Goal: Task Accomplishment & Management: Manage account settings

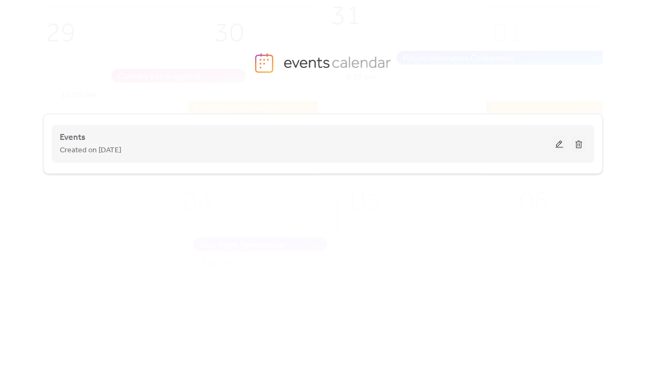
click at [558, 144] on button at bounding box center [558, 144] width 15 height 16
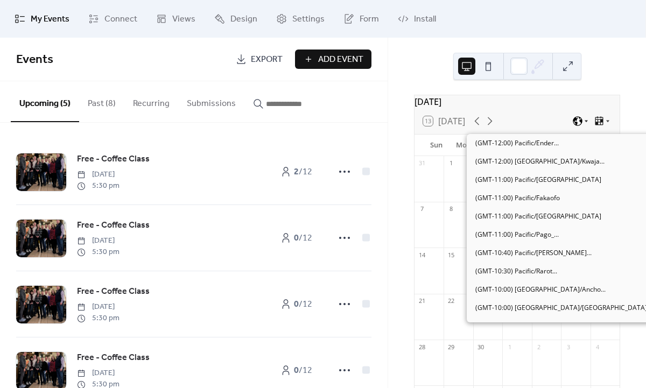
scroll to position [348, 0]
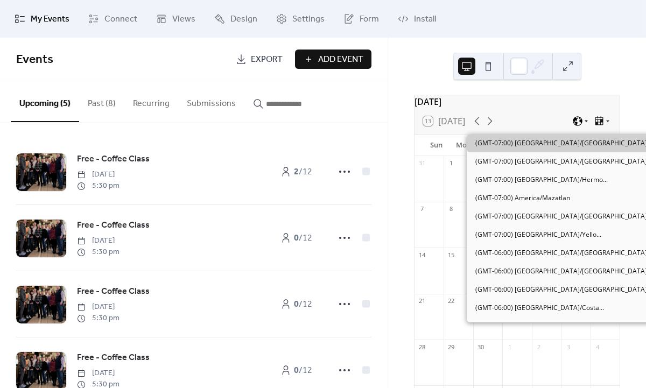
click at [584, 123] on icon at bounding box center [585, 122] width 3 height 2
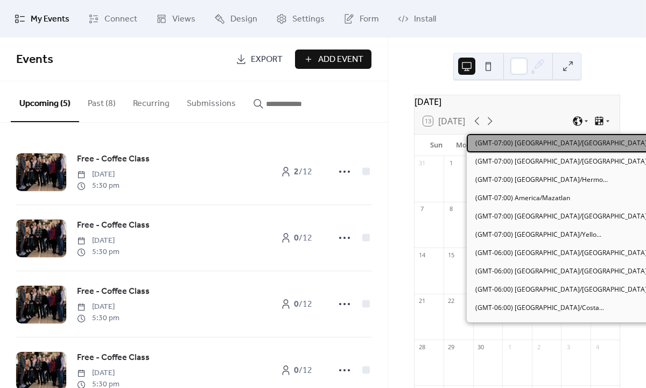
click at [553, 141] on span "(GMT-07:00) [GEOGRAPHIC_DATA]/[GEOGRAPHIC_DATA]" at bounding box center [561, 143] width 172 height 10
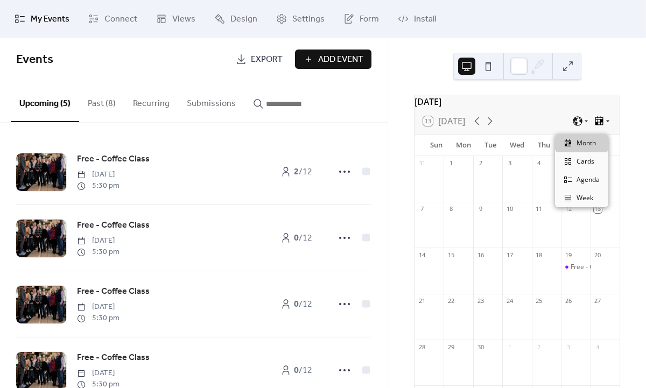
click at [604, 124] on icon at bounding box center [607, 121] width 6 height 6
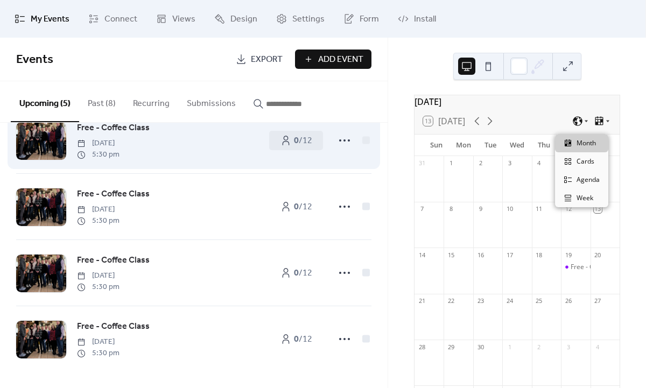
scroll to position [0, 0]
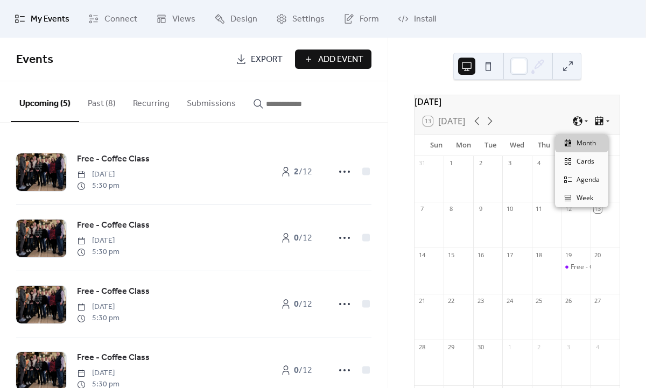
click at [158, 98] on button "Recurring" at bounding box center [151, 101] width 54 height 40
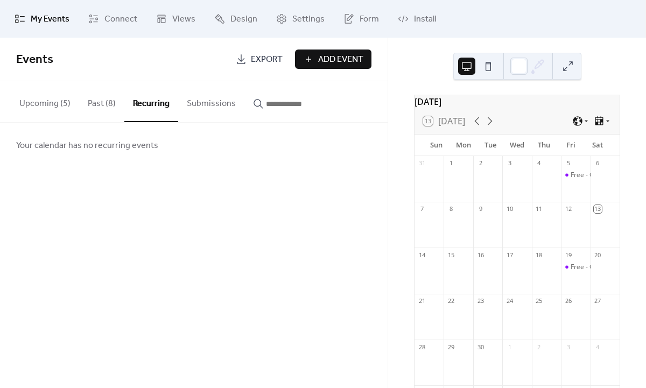
click at [212, 108] on button "Submissions" at bounding box center [211, 101] width 66 height 40
click at [35, 107] on button "Upcoming (5)" at bounding box center [45, 101] width 68 height 40
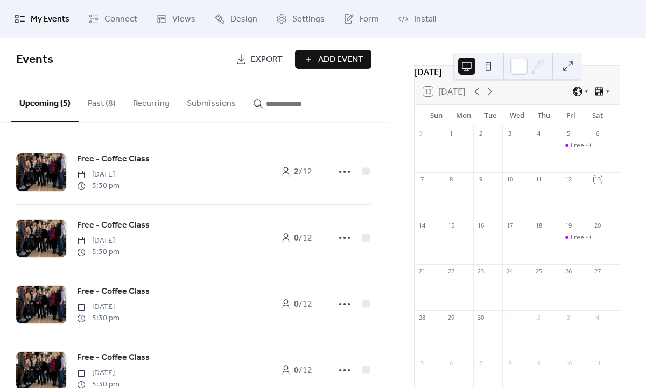
scroll to position [30, 0]
click at [488, 98] on icon at bounding box center [489, 91] width 13 height 13
click at [400, 233] on div "[DATE] 13 [DATE] Sun Mon Tue Wed Thu Fri Sat 28 29 30 1 2 3 4 5 6 7 8 9 10 11 1…" at bounding box center [517, 213] width 258 height 350
click at [628, 61] on div "[DATE] 13 [DATE] Sun Mon Tue Wed Thu Fri Sat 28 29 30 1 2 3 4 5 6 7 8 9 10 11 1…" at bounding box center [517, 213] width 258 height 350
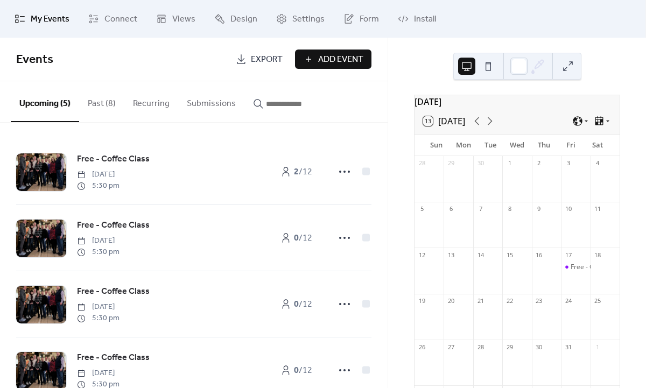
scroll to position [6, 0]
